Goal: Task Accomplishment & Management: Manage account settings

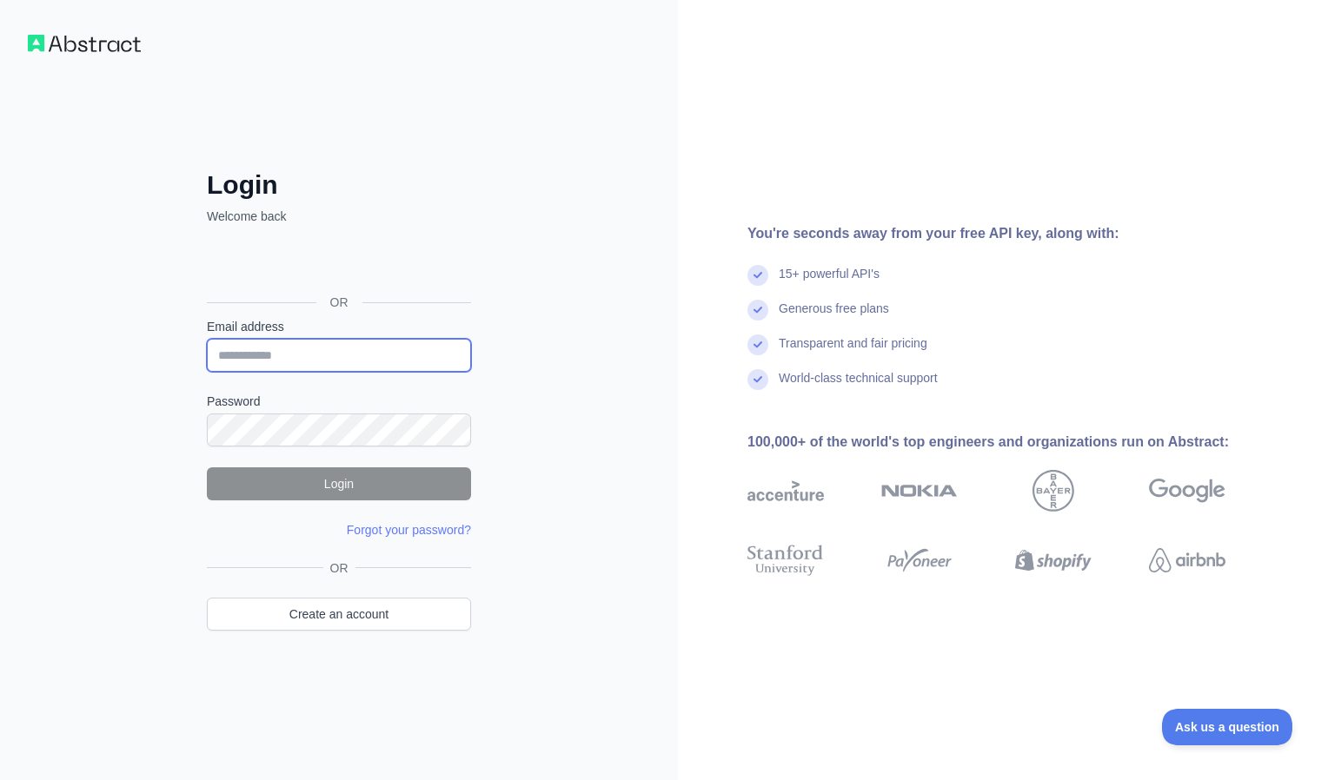
click at [400, 360] on input "Email address" at bounding box center [339, 355] width 264 height 33
click at [207, 372] on div at bounding box center [207, 372] width 0 height 0
click at [372, 364] on input "Email address" at bounding box center [339, 355] width 264 height 33
click at [207, 372] on div at bounding box center [207, 372] width 0 height 0
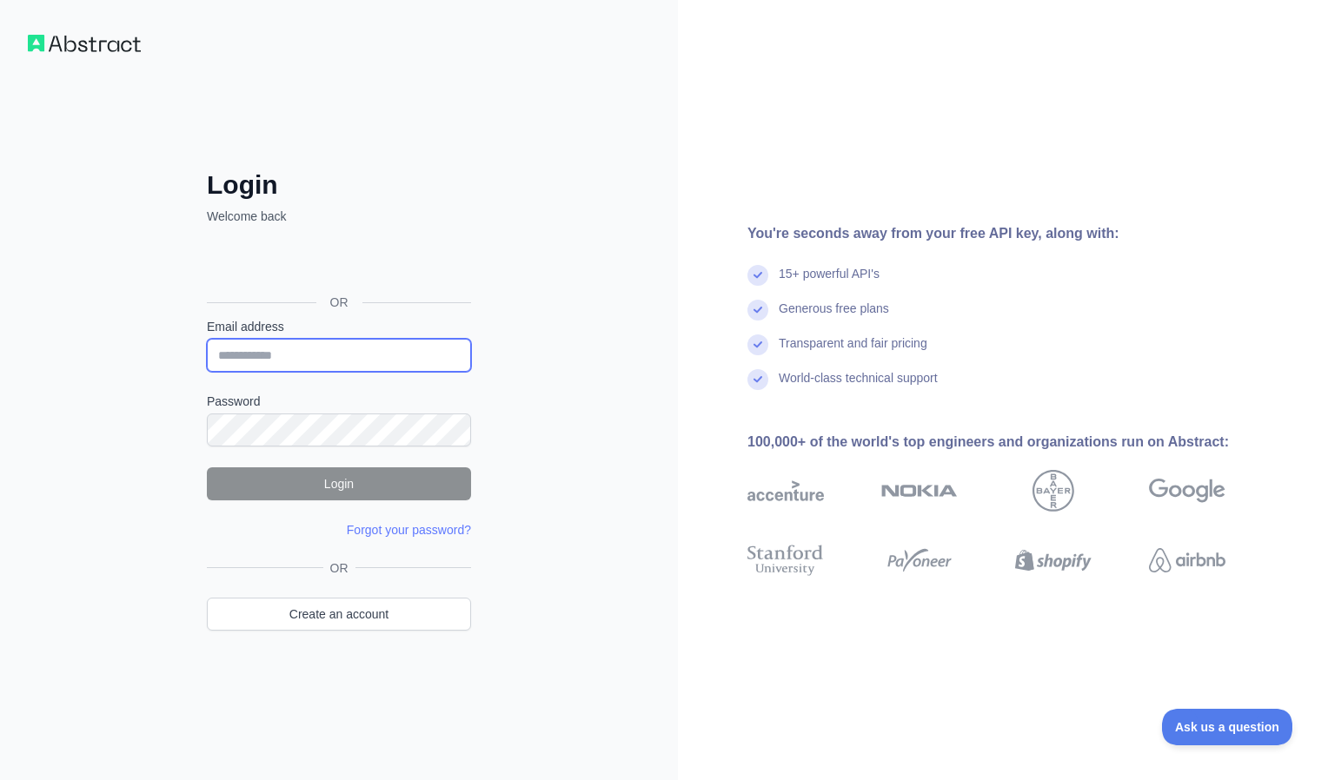
type input "**********"
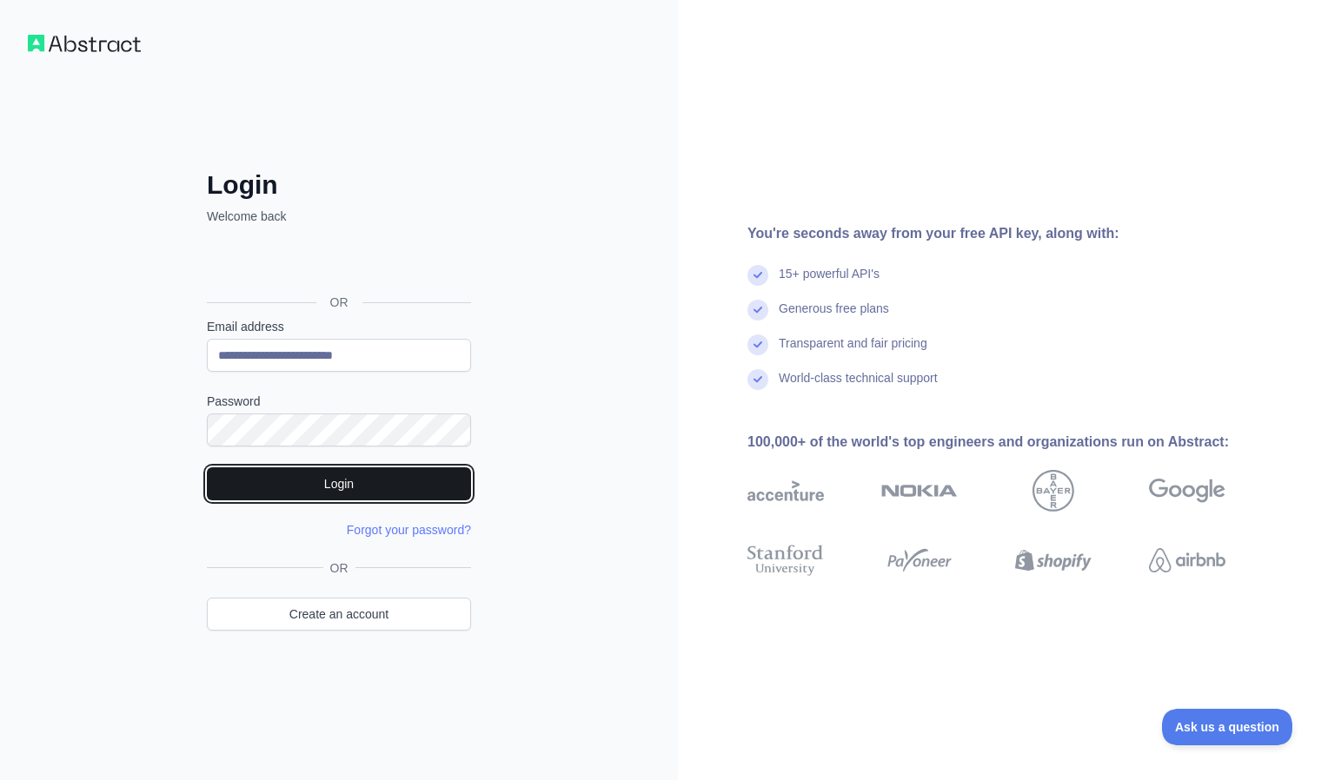
click at [345, 487] on button "Login" at bounding box center [339, 484] width 264 height 33
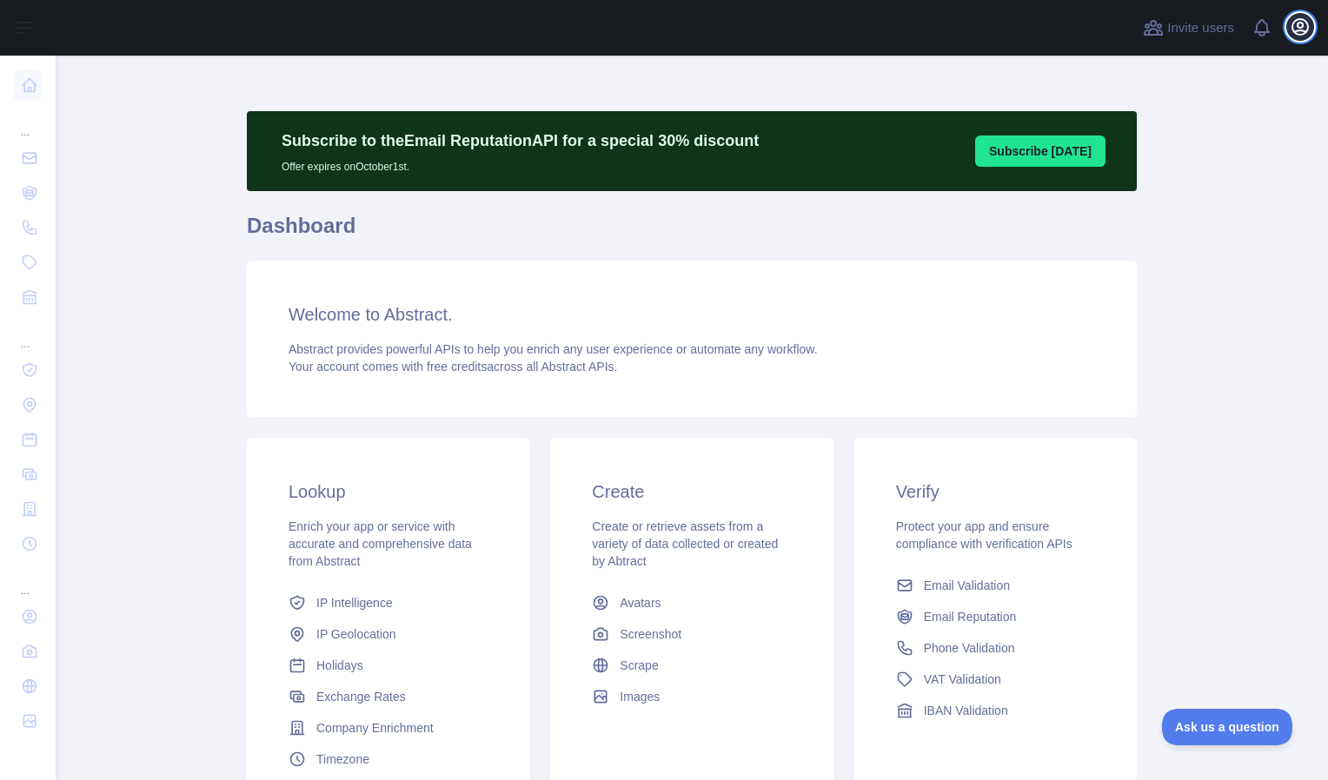
click at [1298, 36] on icon "button" at bounding box center [1300, 27] width 21 height 21
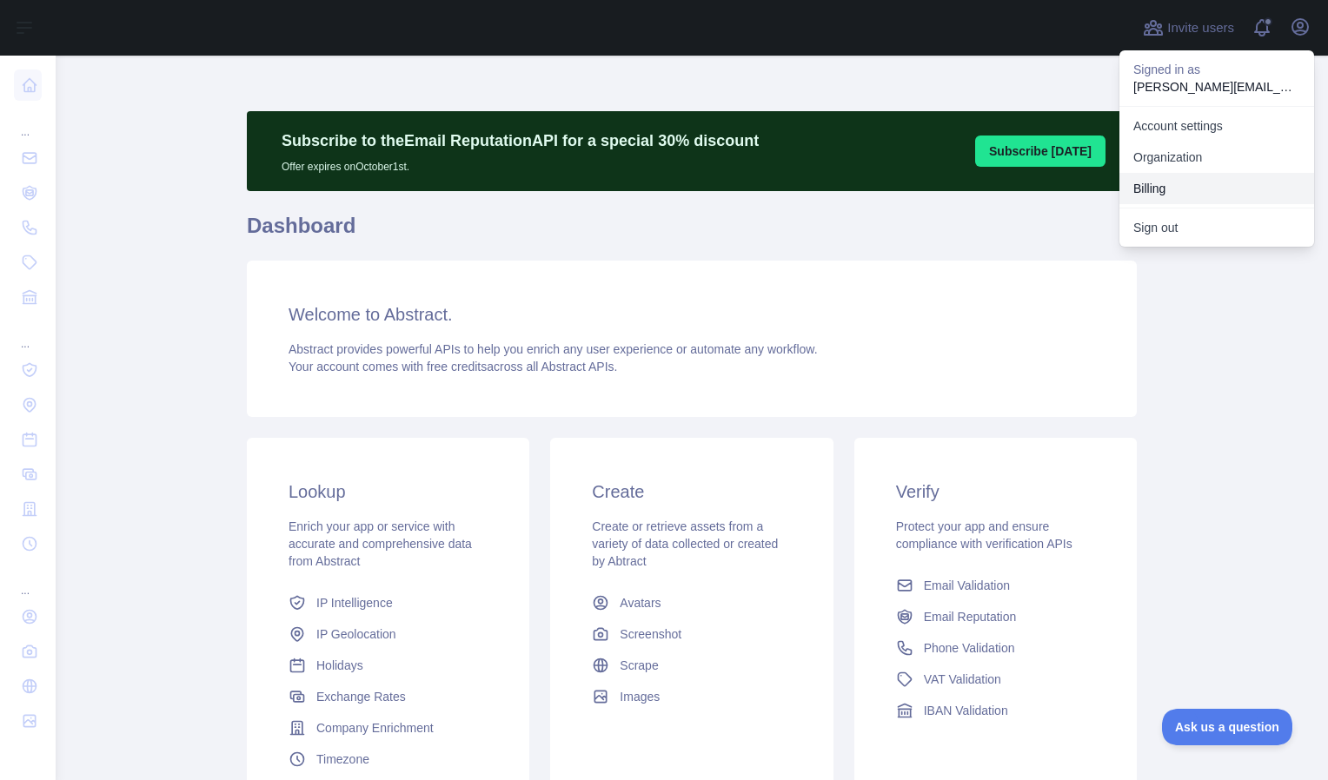
click at [1191, 183] on button "Billing" at bounding box center [1216, 188] width 195 height 31
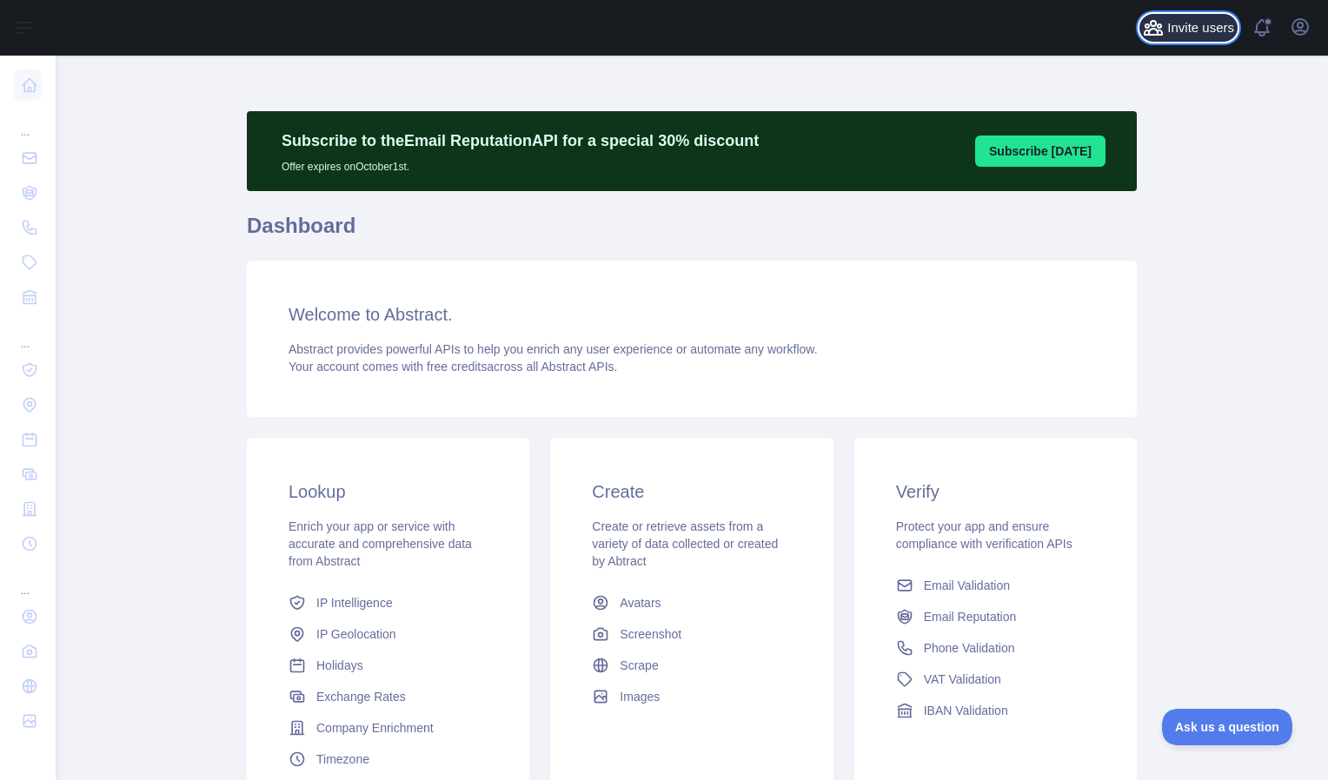
click at [1190, 26] on span "Invite users" at bounding box center [1200, 28] width 67 height 20
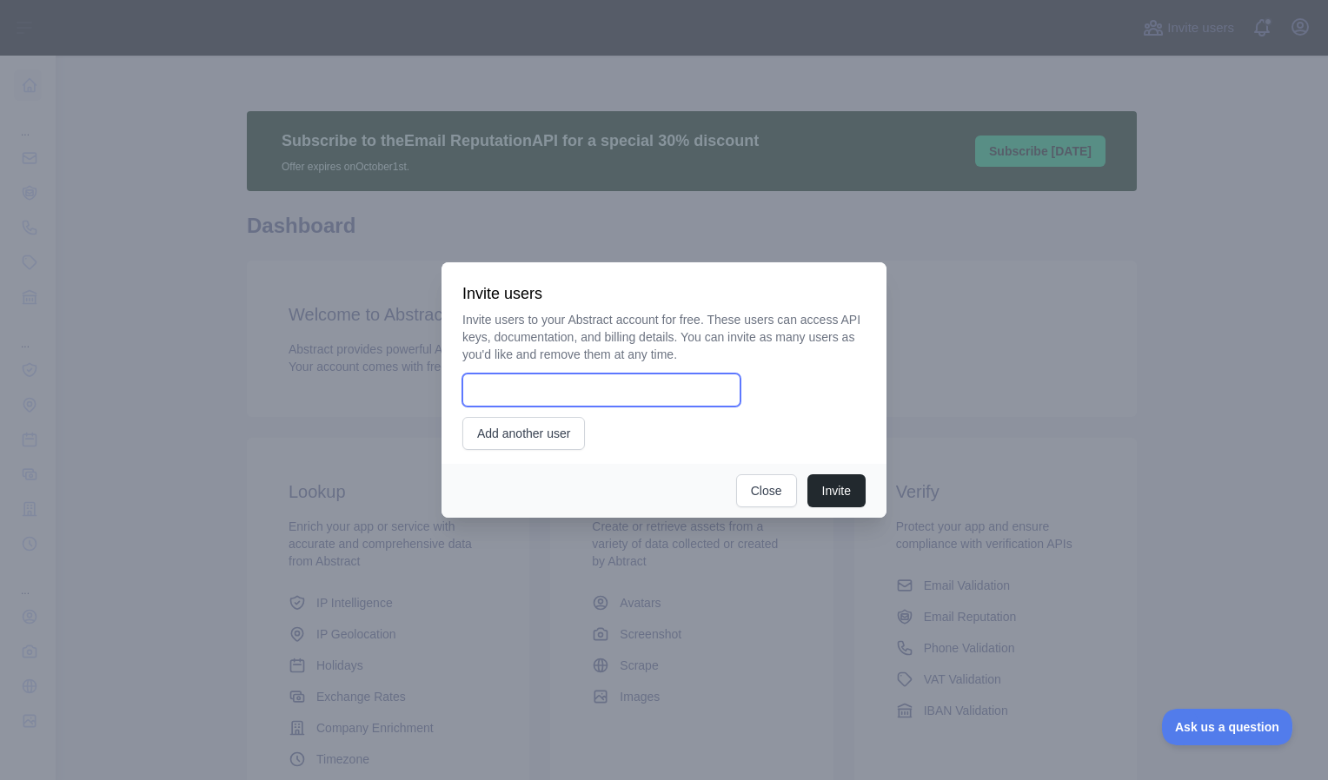
click at [635, 395] on input "email" at bounding box center [601, 390] width 278 height 33
type input "**********"
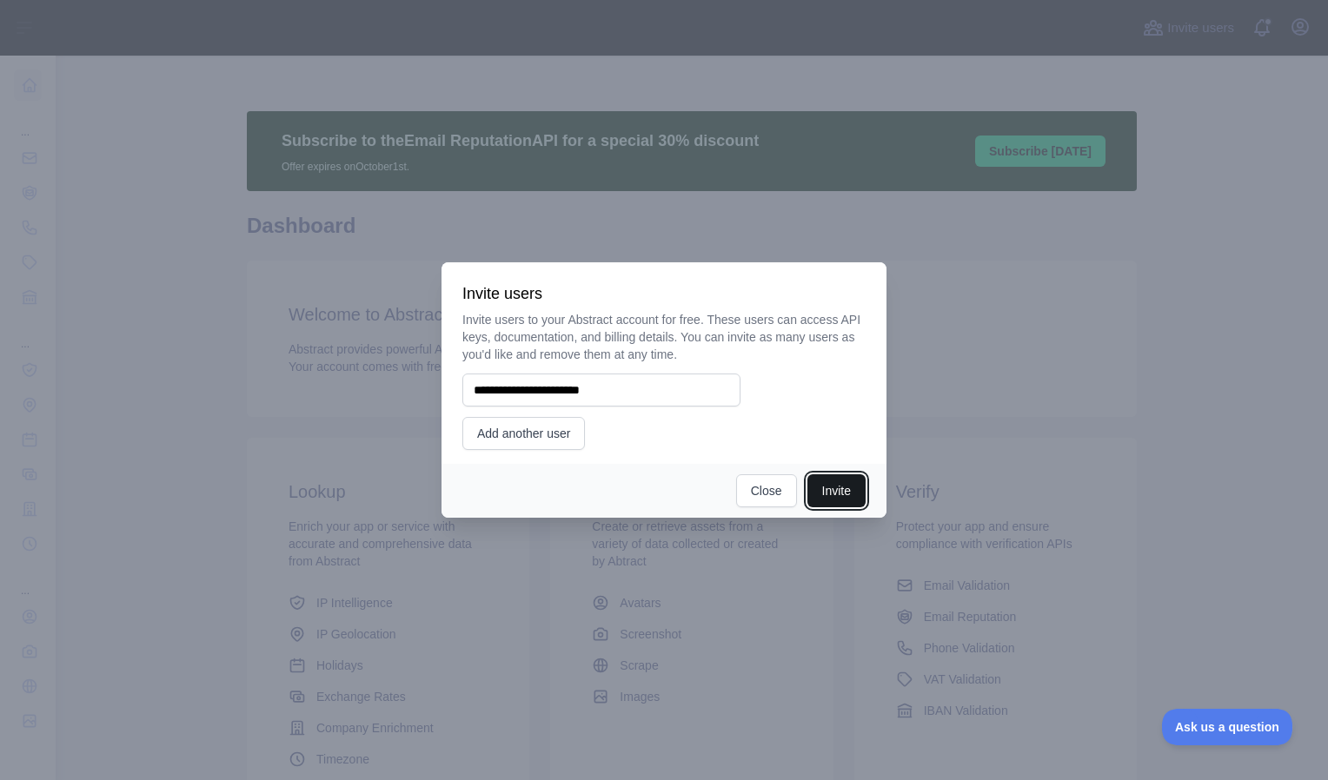
click at [833, 493] on button "Invite" at bounding box center [836, 491] width 58 height 33
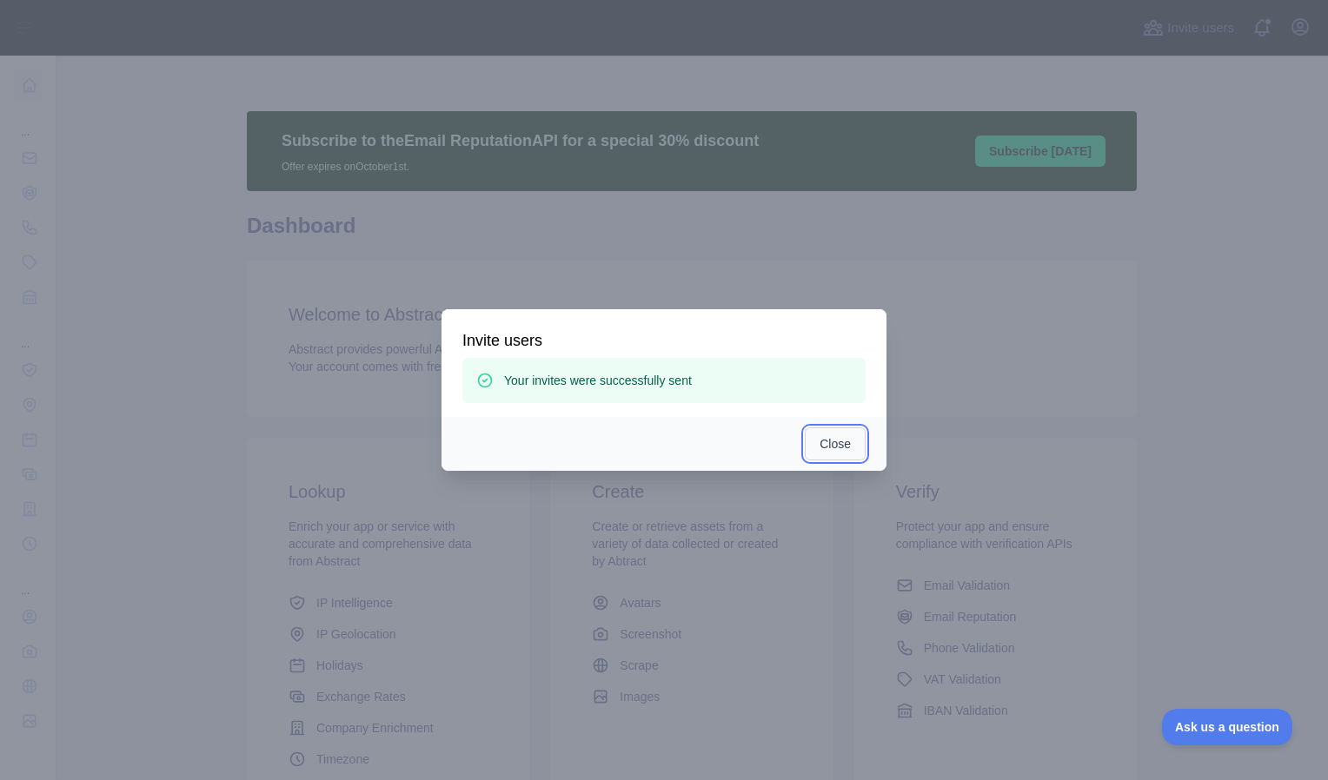
click at [825, 439] on button "Close" at bounding box center [835, 444] width 61 height 33
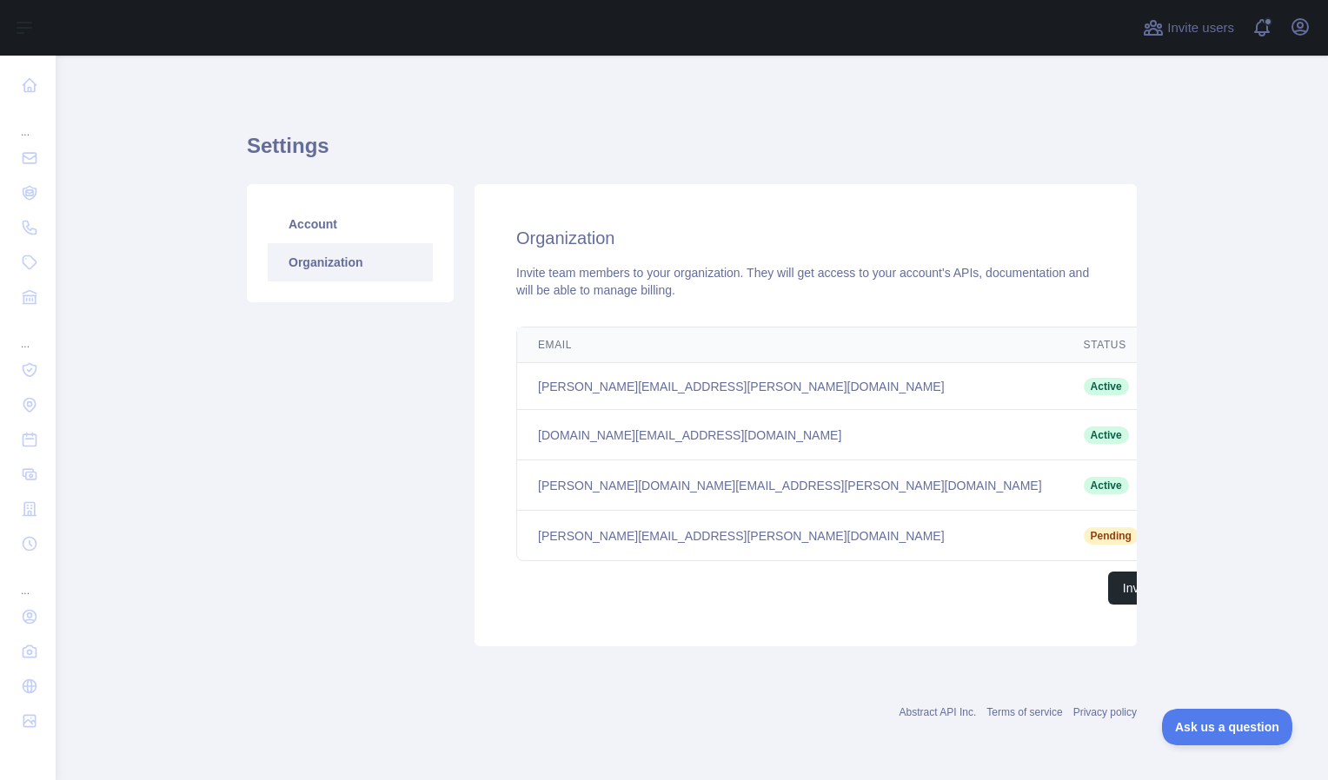
click at [1180, 487] on icon "button" at bounding box center [1188, 483] width 17 height 17
click at [843, 622] on div "Organization Invite team members to your organization. They will get access to …" at bounding box center [806, 415] width 662 height 462
click at [1180, 478] on icon "button" at bounding box center [1188, 483] width 17 height 17
click at [1004, 516] on button "Remove user" at bounding box center [1100, 517] width 195 height 31
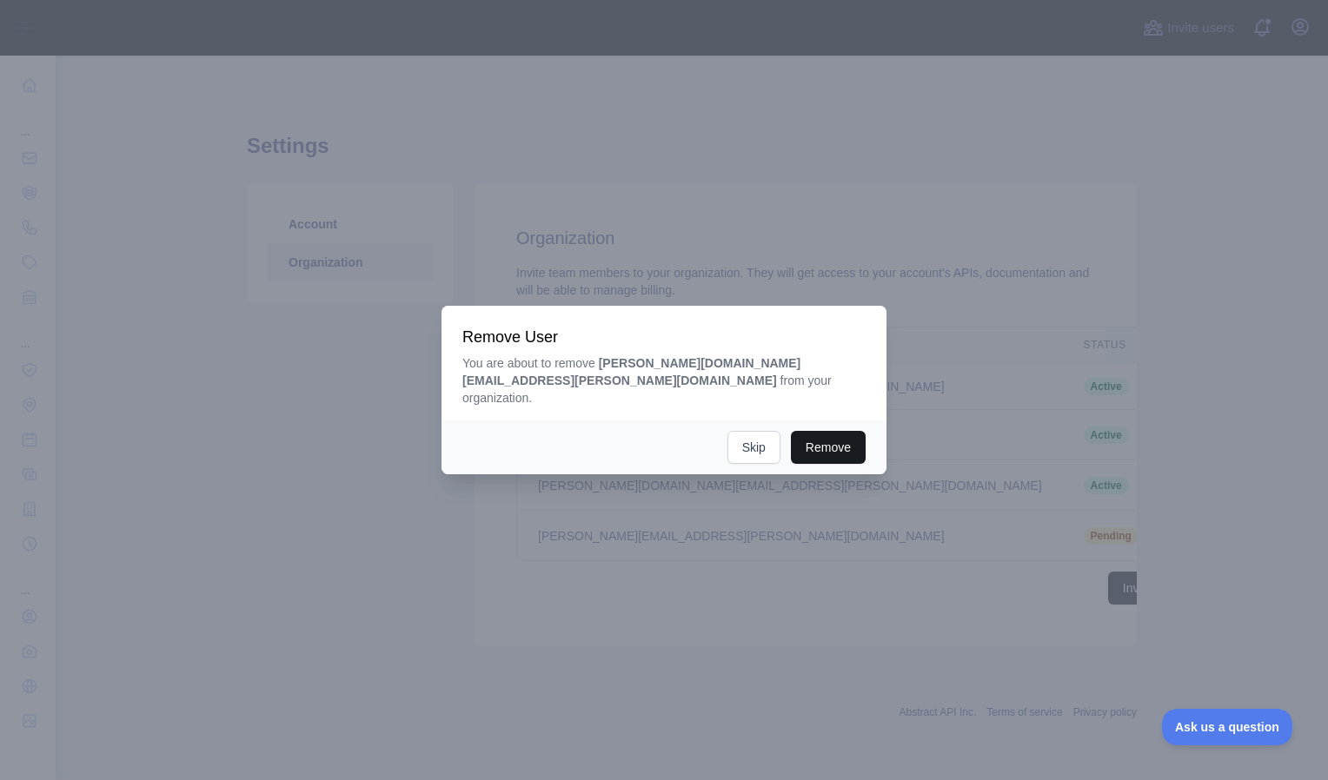
click at [839, 434] on button "Remove" at bounding box center [828, 447] width 75 height 33
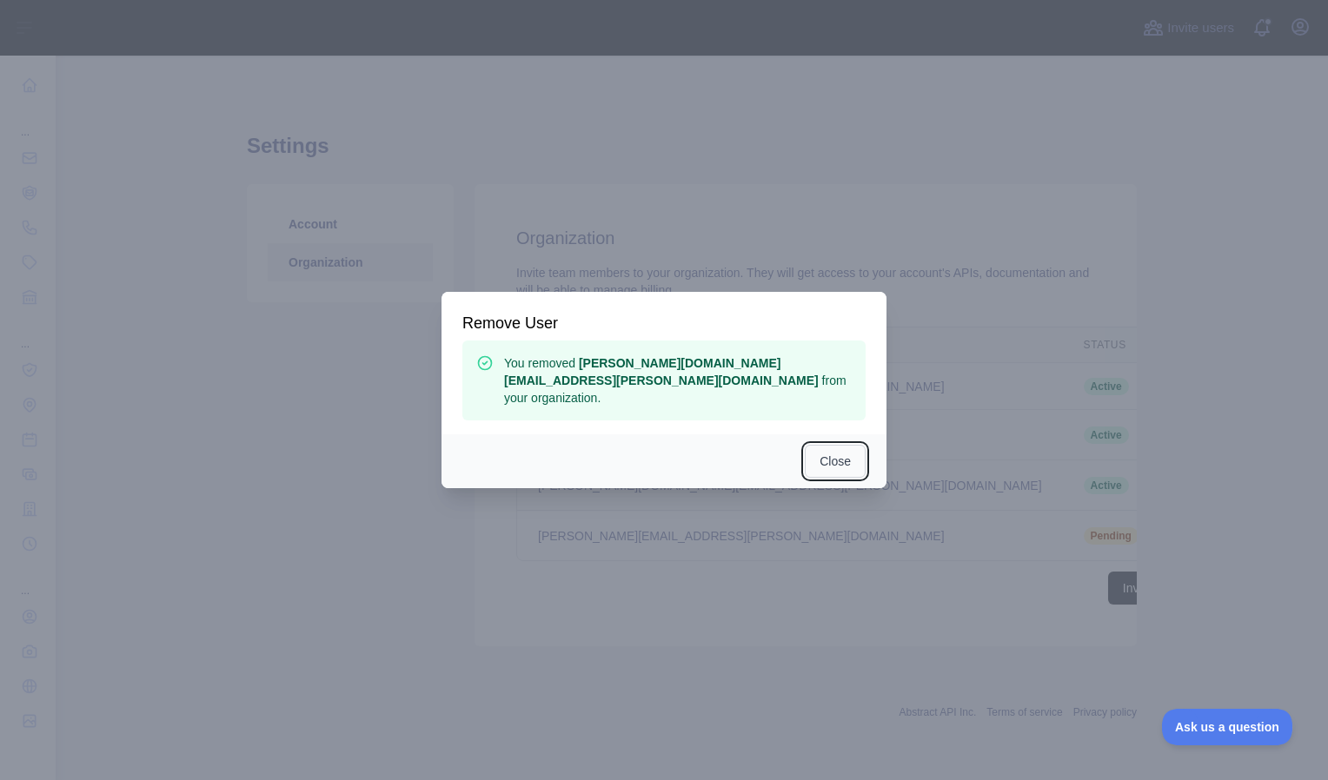
click at [848, 445] on button "Close" at bounding box center [835, 461] width 61 height 33
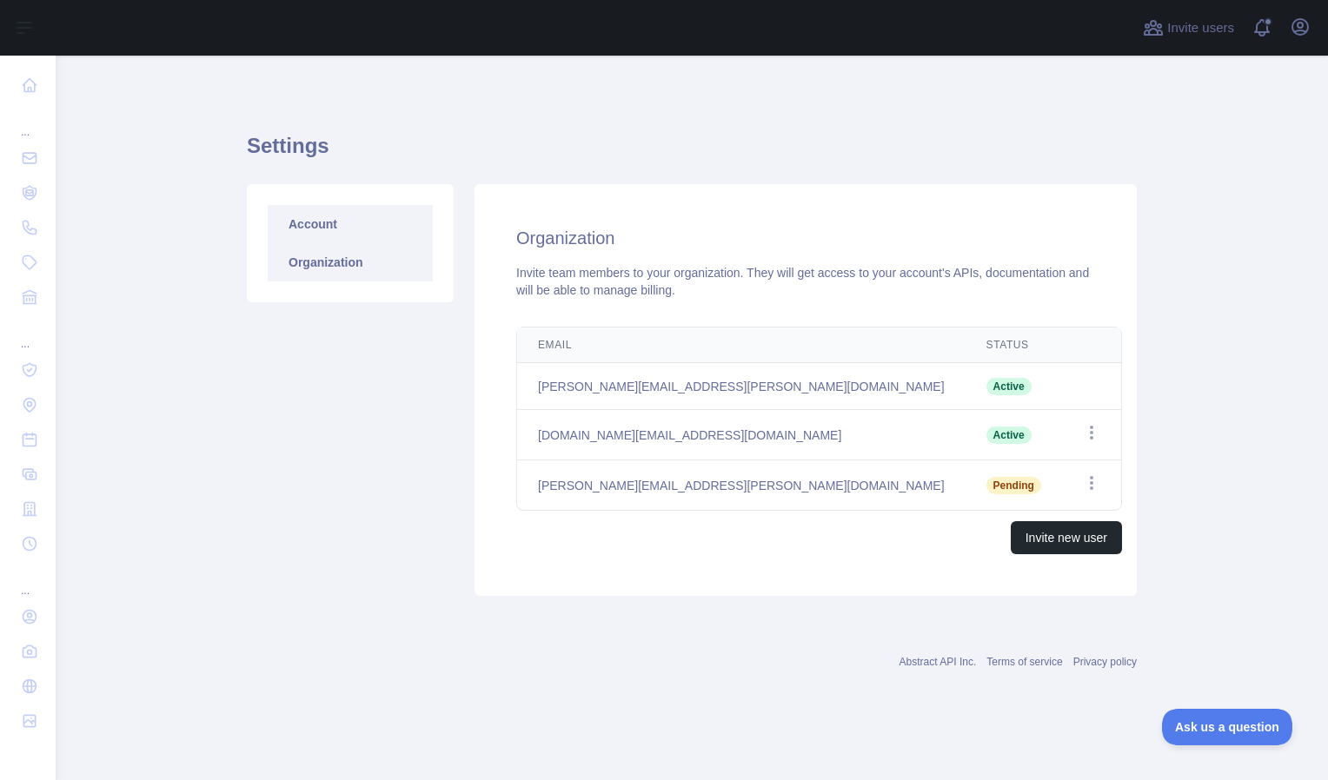
click at [369, 236] on link "Account" at bounding box center [350, 224] width 165 height 38
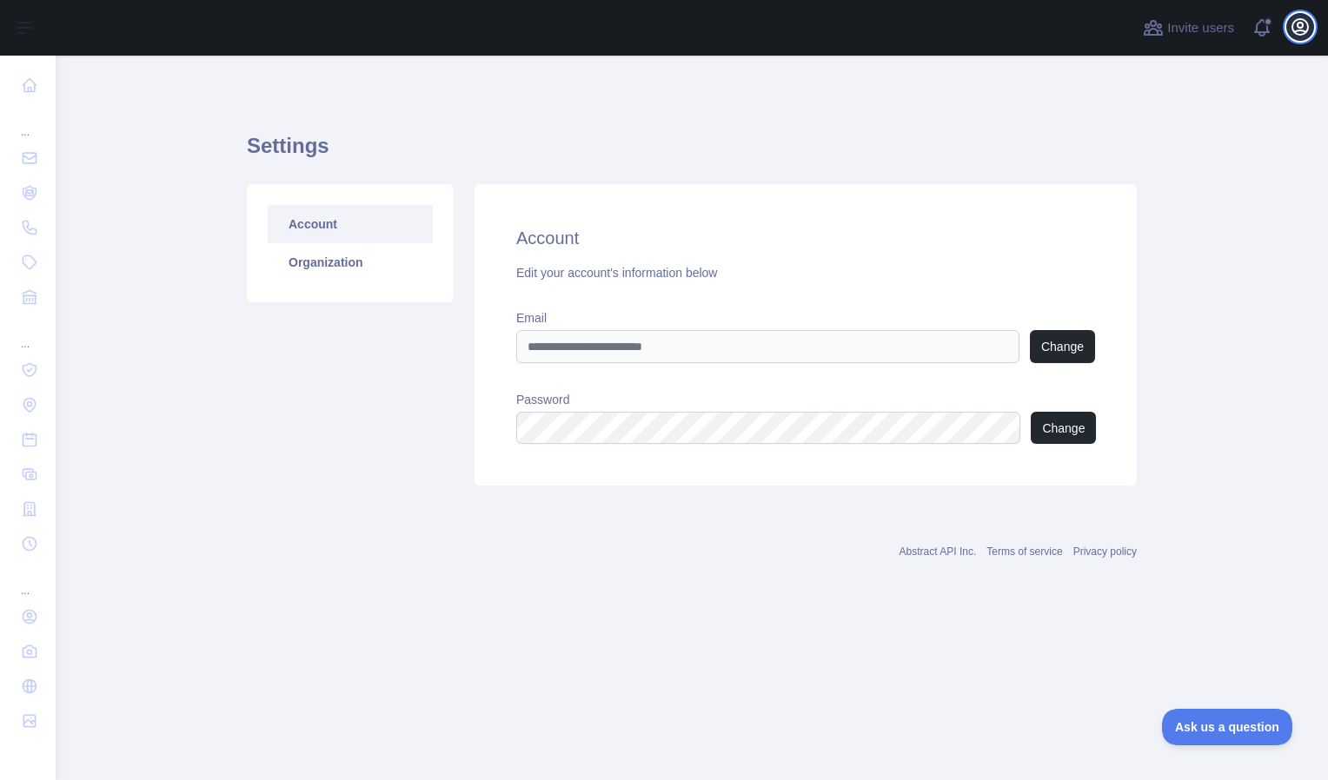
click at [1296, 30] on icon "button" at bounding box center [1300, 27] width 21 height 21
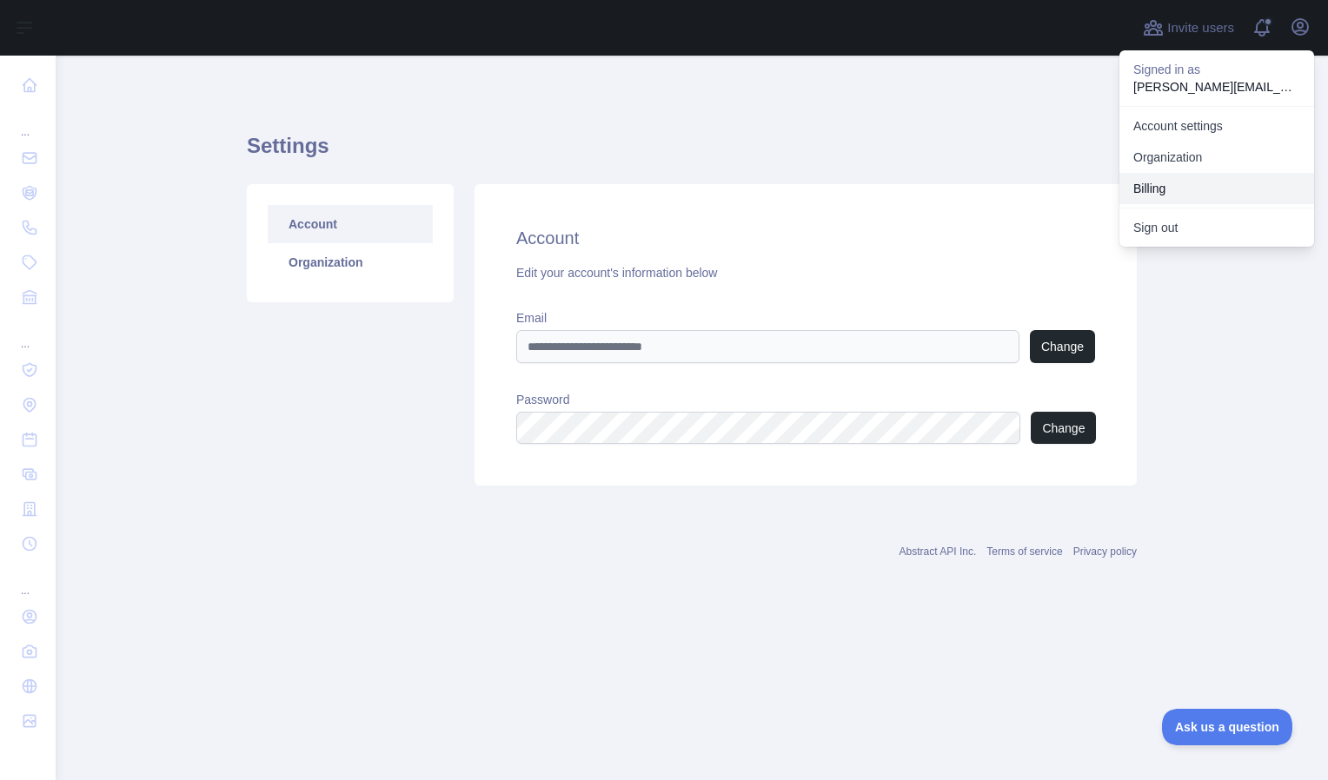
click at [1174, 183] on button "Billing" at bounding box center [1216, 188] width 195 height 31
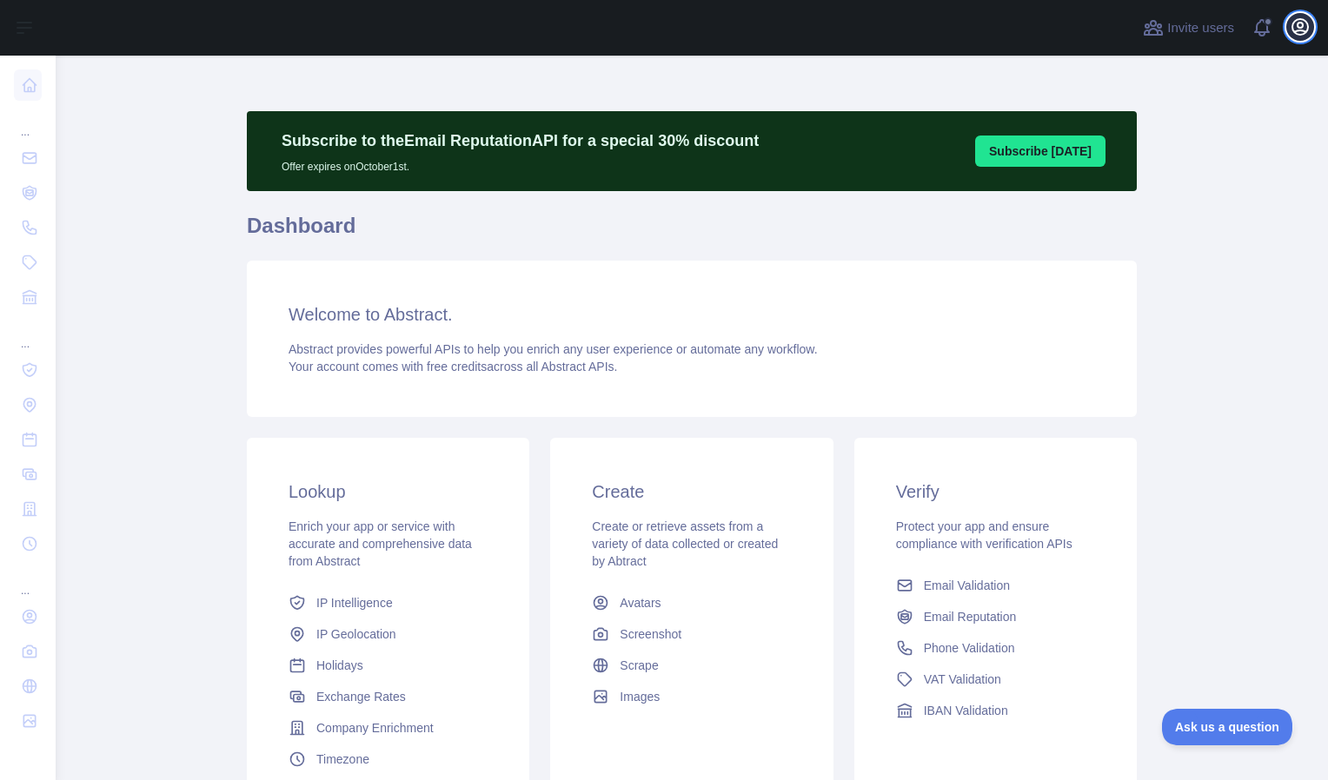
click at [1290, 21] on icon "button" at bounding box center [1300, 27] width 21 height 21
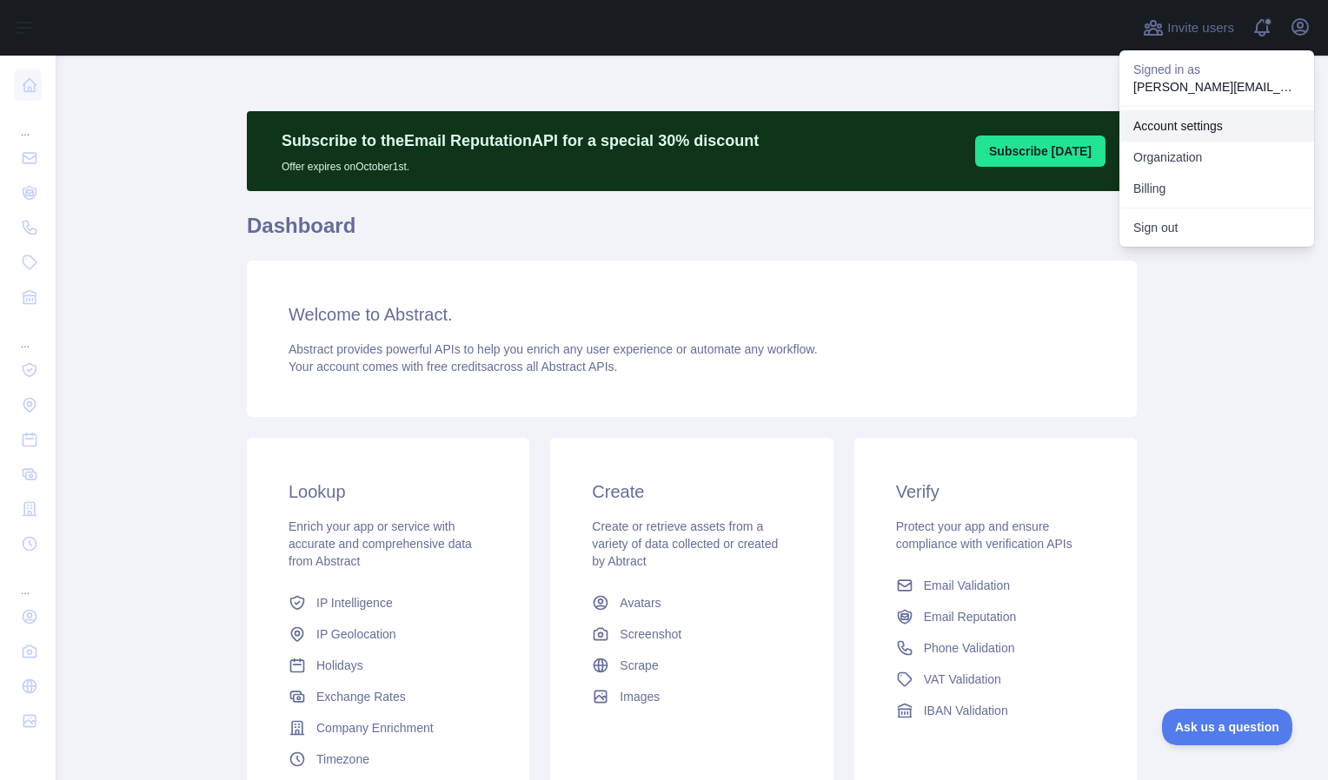
click at [1177, 125] on link "Account settings" at bounding box center [1216, 125] width 195 height 31
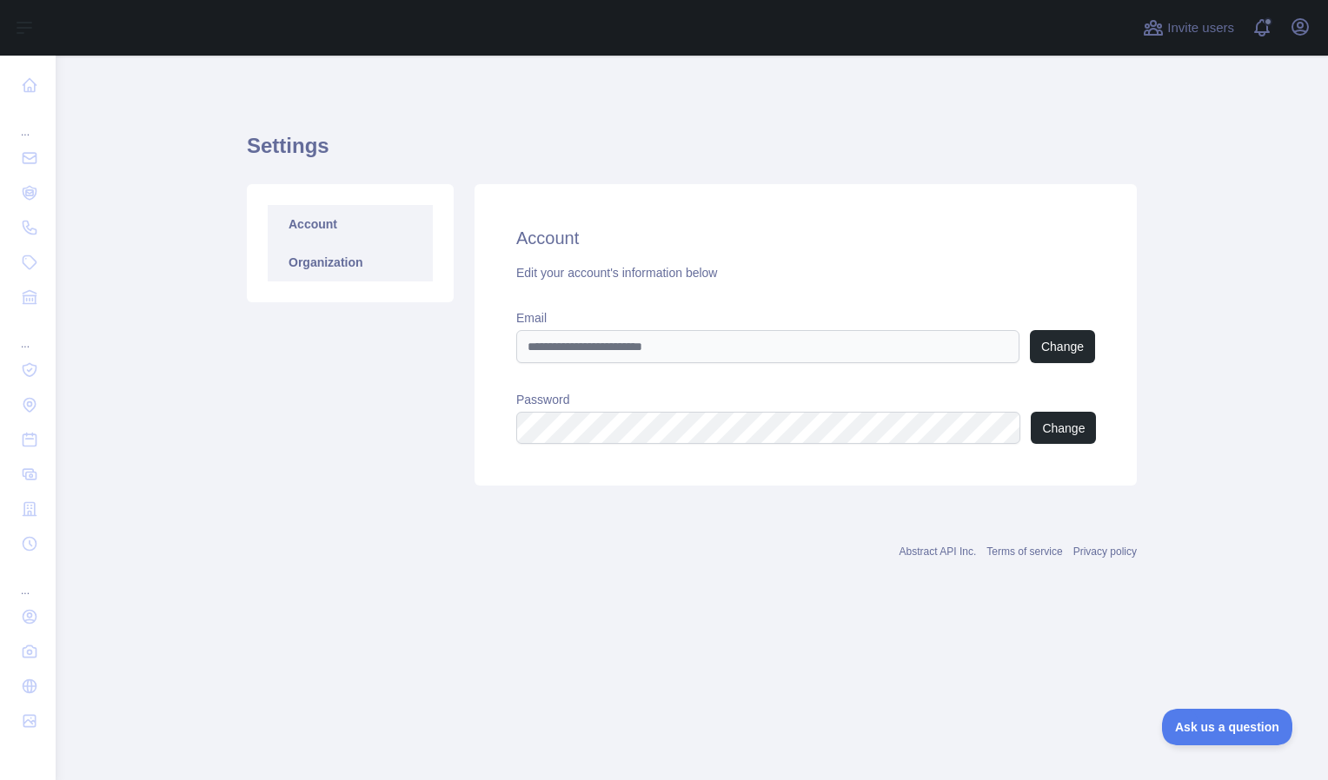
click at [339, 269] on link "Organization" at bounding box center [350, 262] width 165 height 38
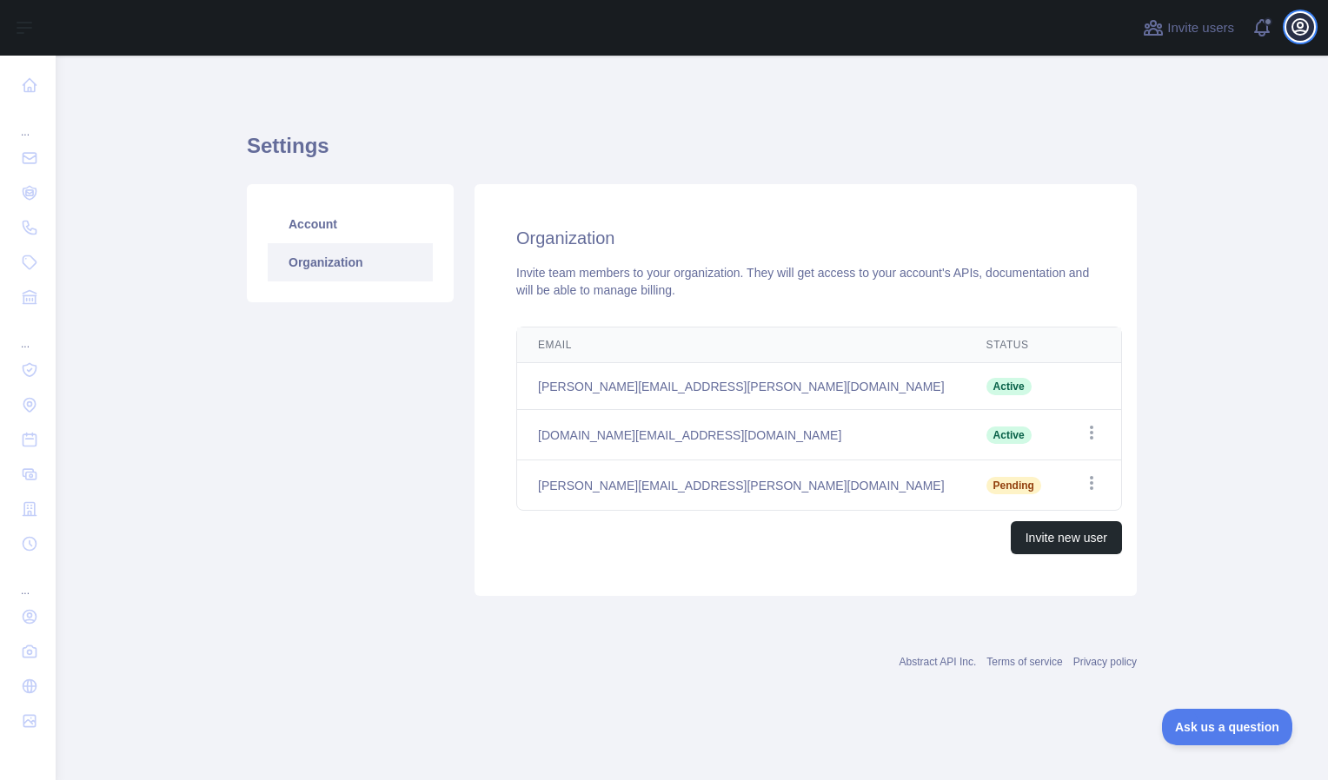
click at [1311, 29] on button "Open user menu" at bounding box center [1300, 27] width 28 height 28
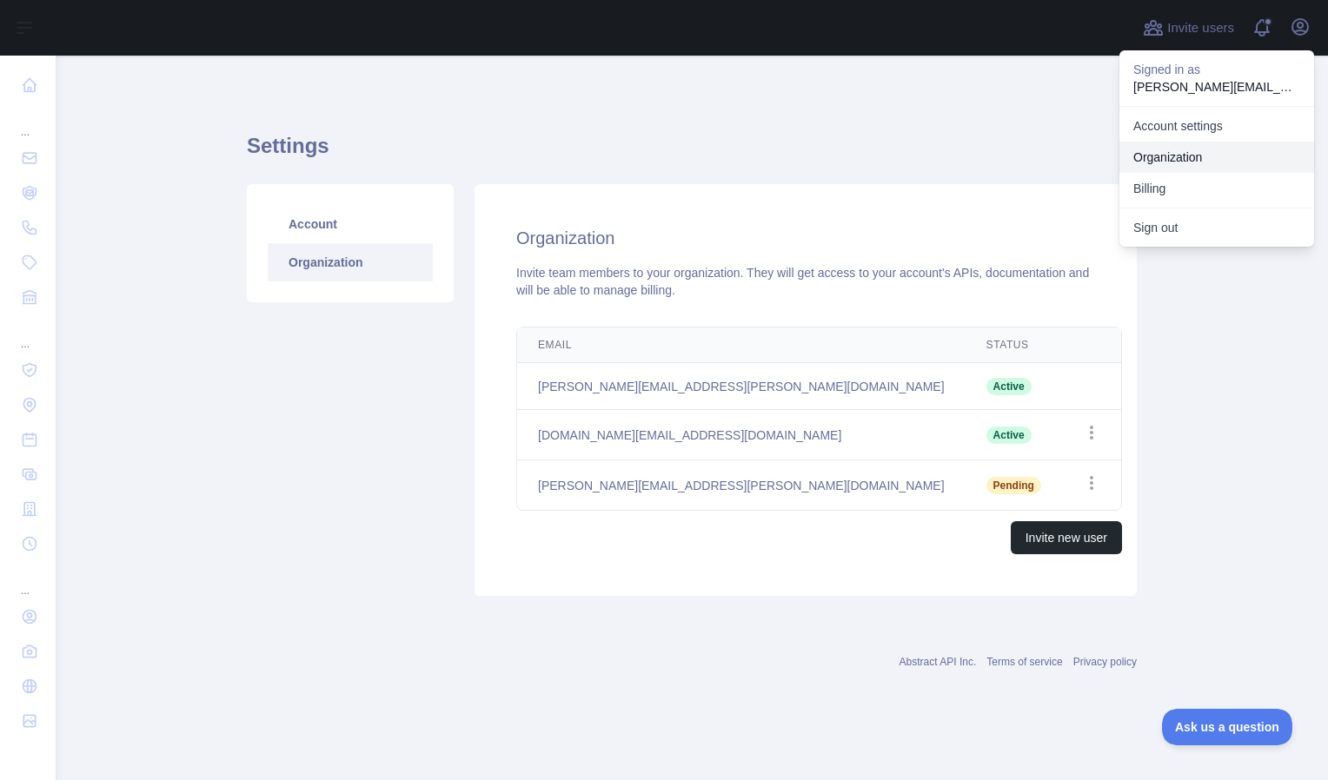
click at [1182, 151] on link "Organization" at bounding box center [1216, 157] width 195 height 31
